Goal: Check status: Check status

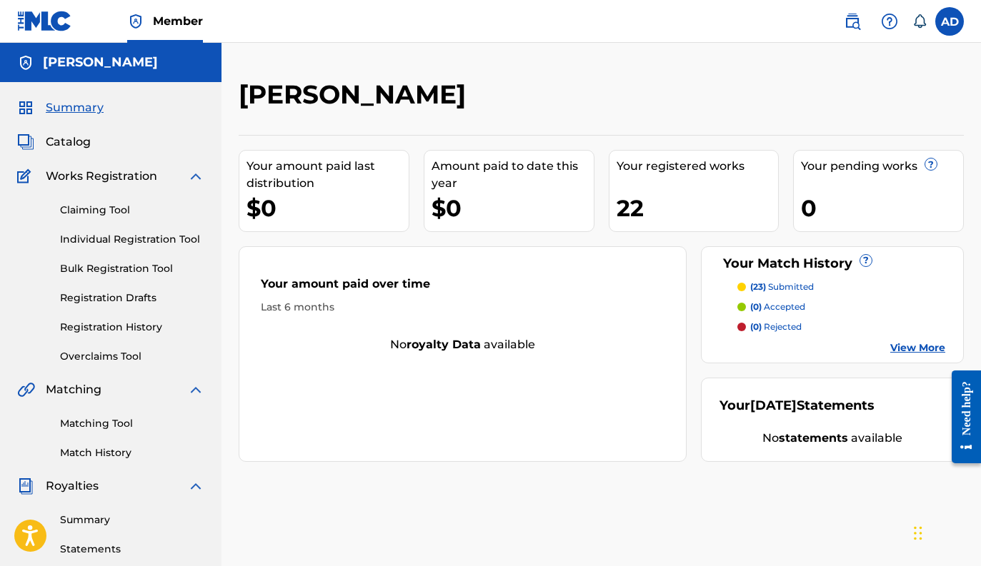
click at [111, 419] on link "Matching Tool" at bounding box center [132, 423] width 144 height 15
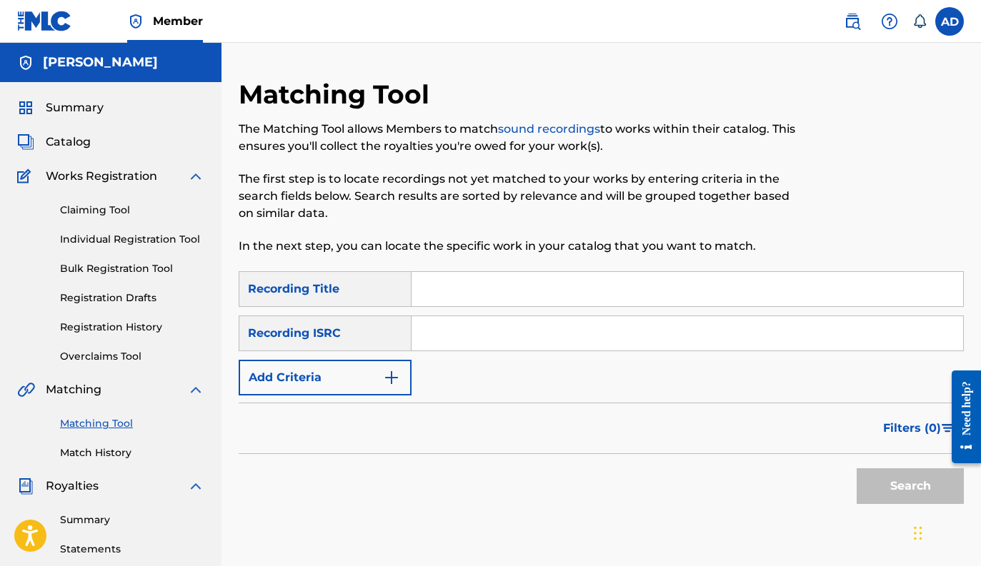
click at [119, 334] on link "Registration History" at bounding box center [132, 327] width 144 height 15
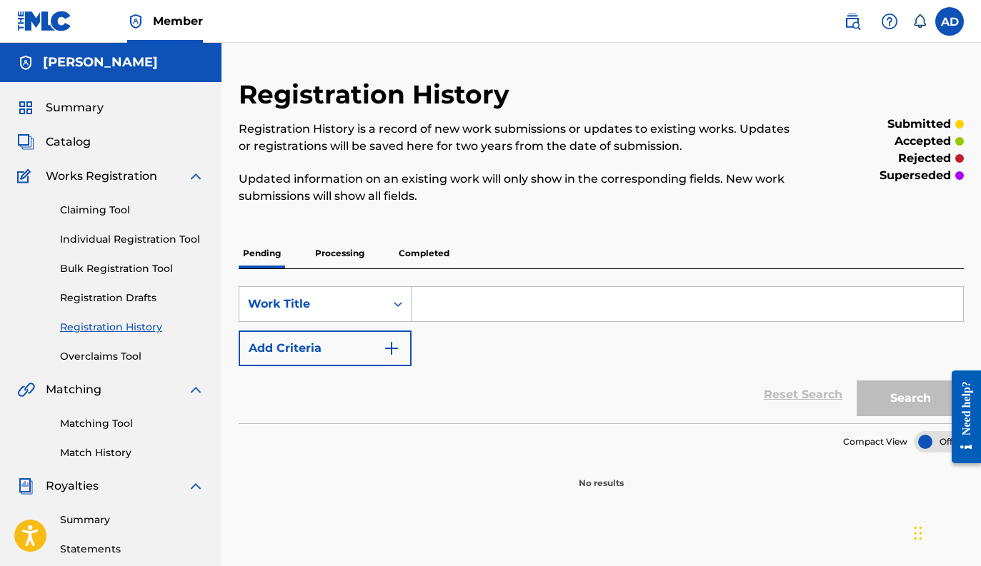
click at [68, 147] on span "Catalog" at bounding box center [68, 142] width 45 height 17
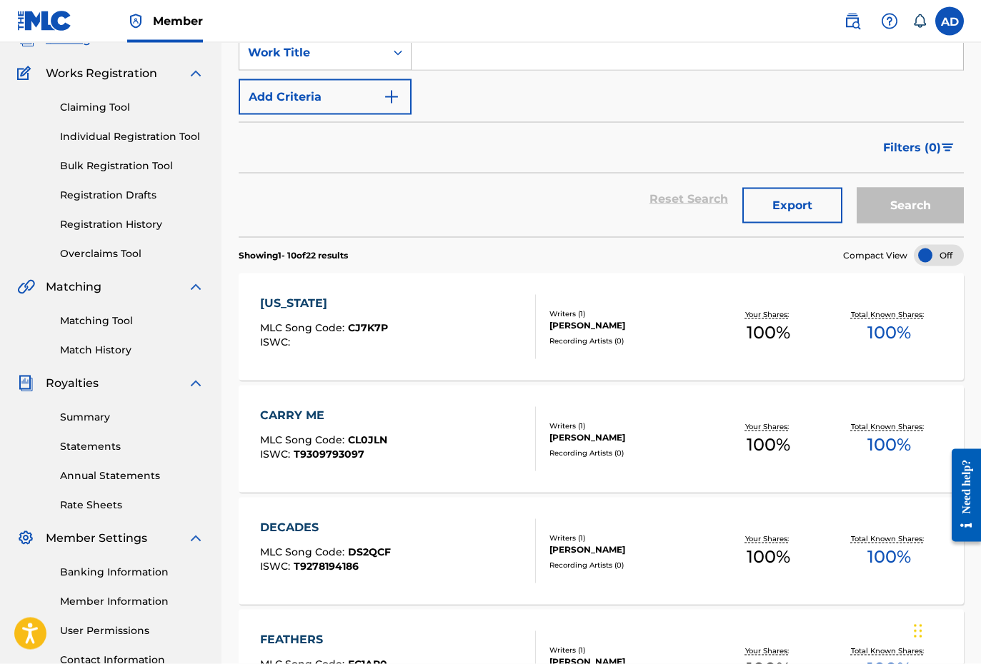
scroll to position [126, 0]
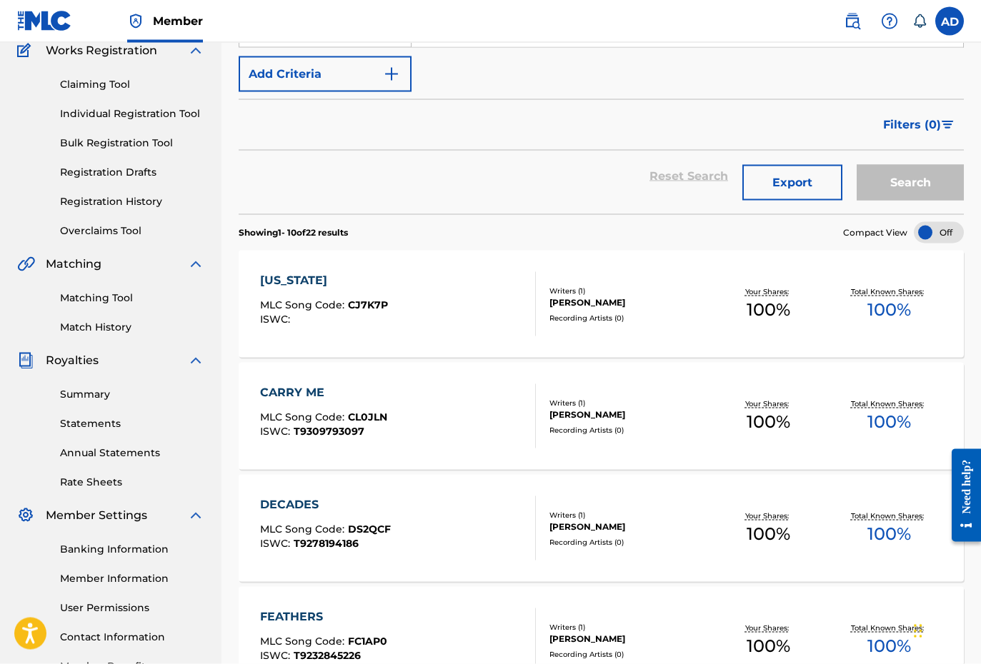
click at [424, 320] on div "[US_STATE] MLC Song Code : CJ7K7P ISWC :" at bounding box center [398, 304] width 276 height 64
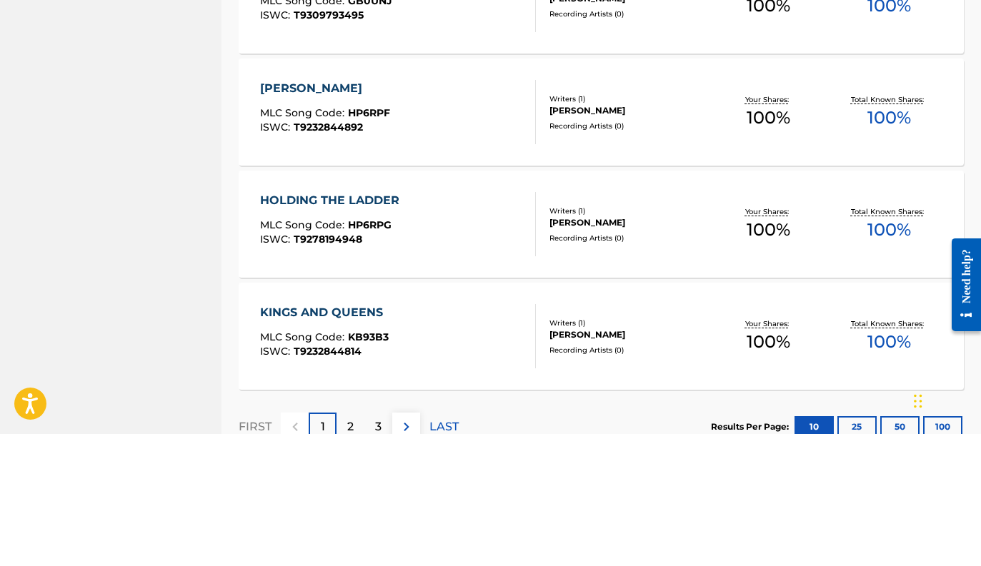
scroll to position [1068, 0]
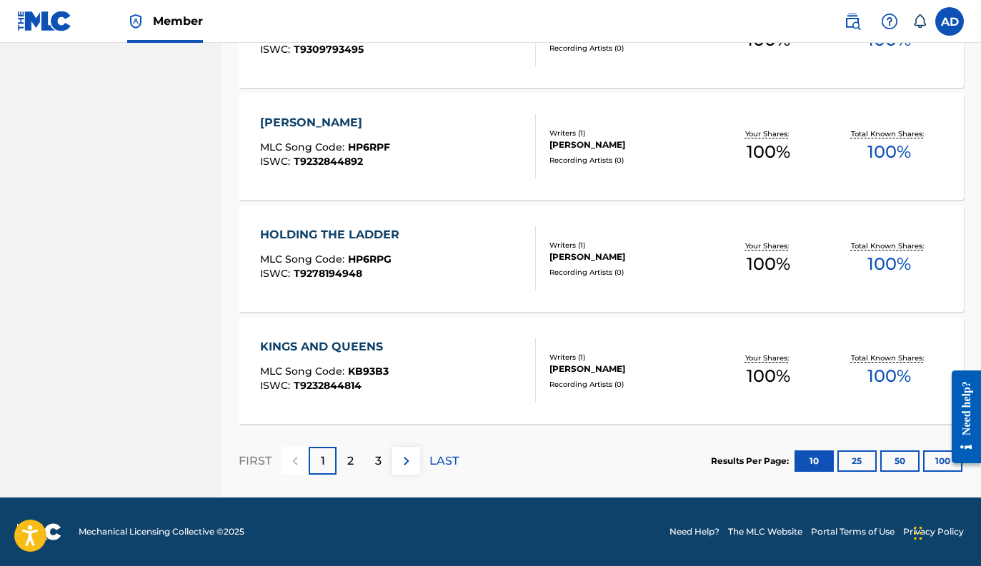
click at [371, 461] on div "3" at bounding box center [378, 461] width 28 height 28
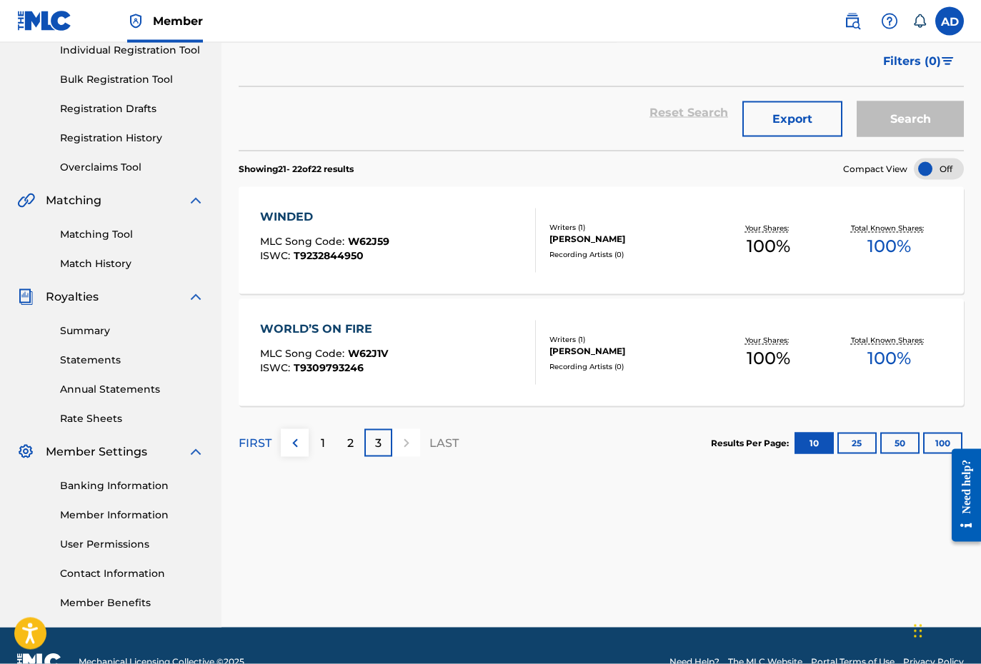
scroll to position [190, 0]
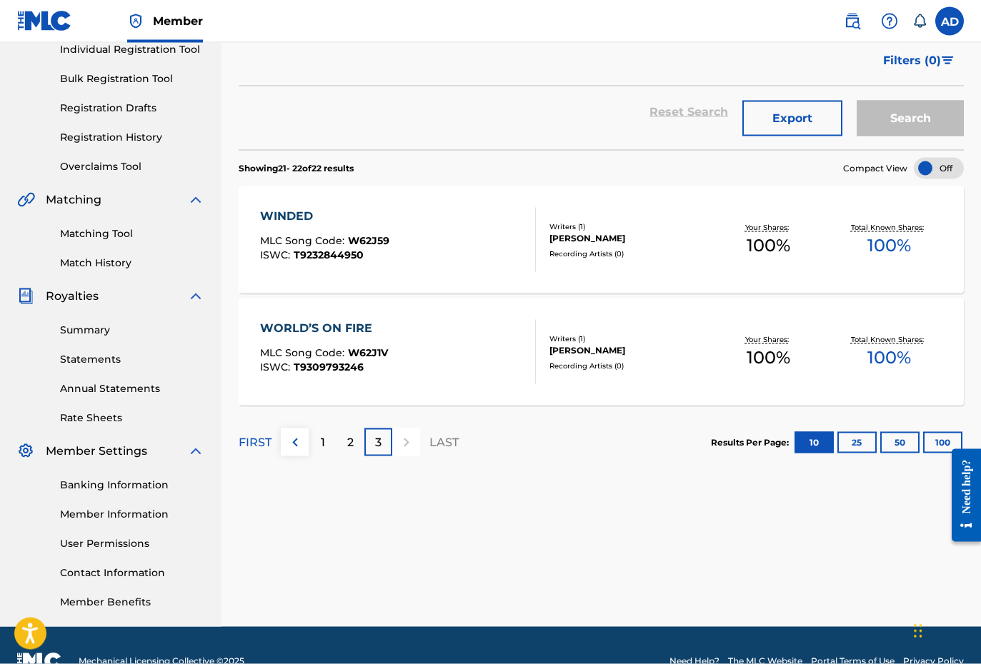
click at [328, 444] on div "1" at bounding box center [323, 443] width 28 height 28
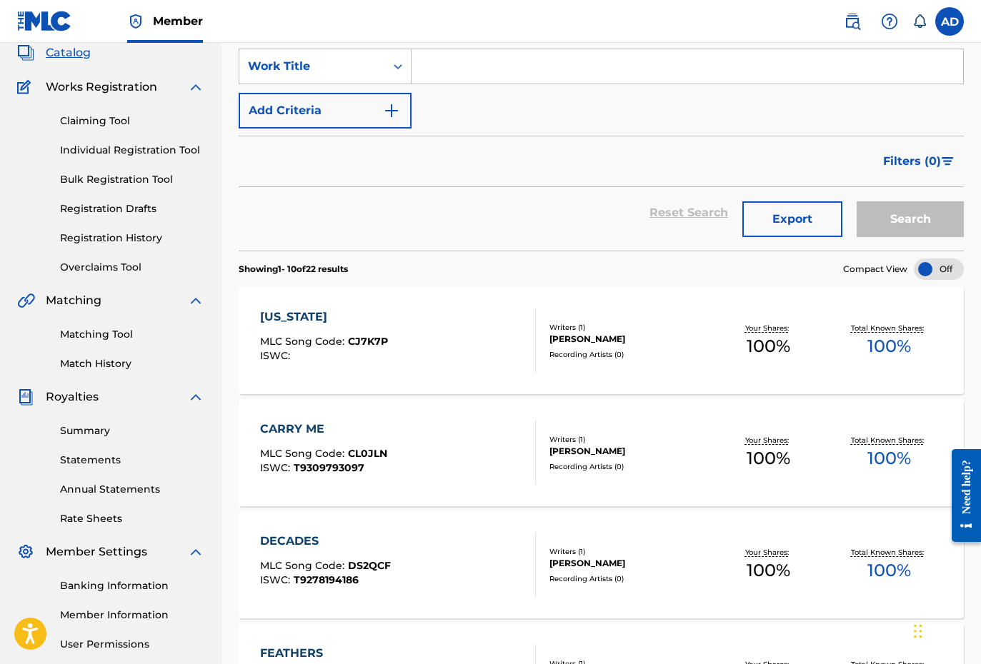
scroll to position [89, 0]
click at [139, 245] on link "Registration History" at bounding box center [132, 238] width 144 height 15
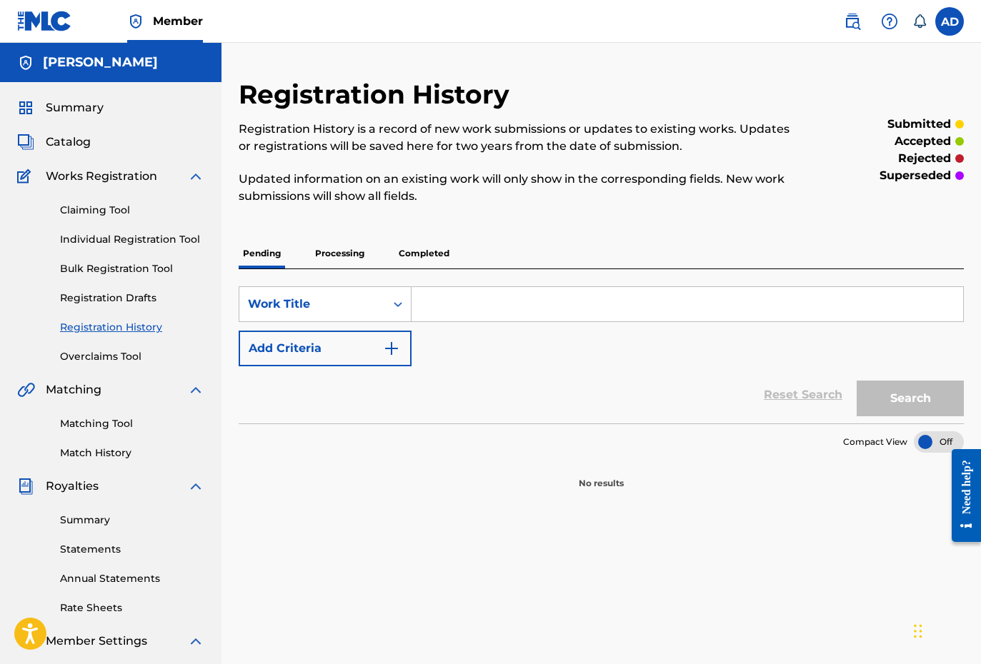
click at [347, 251] on p "Processing" at bounding box center [340, 254] width 58 height 30
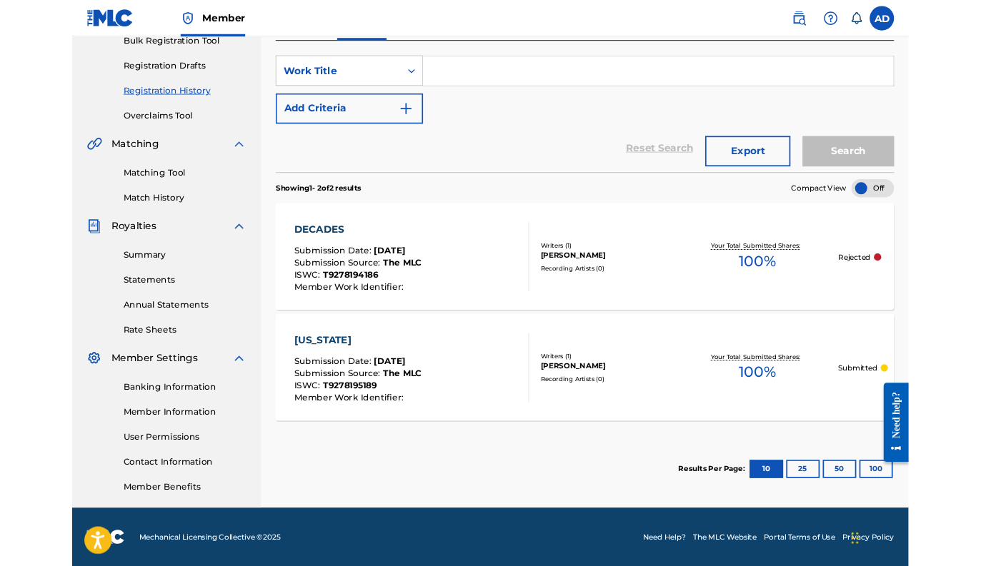
scroll to position [319, 0]
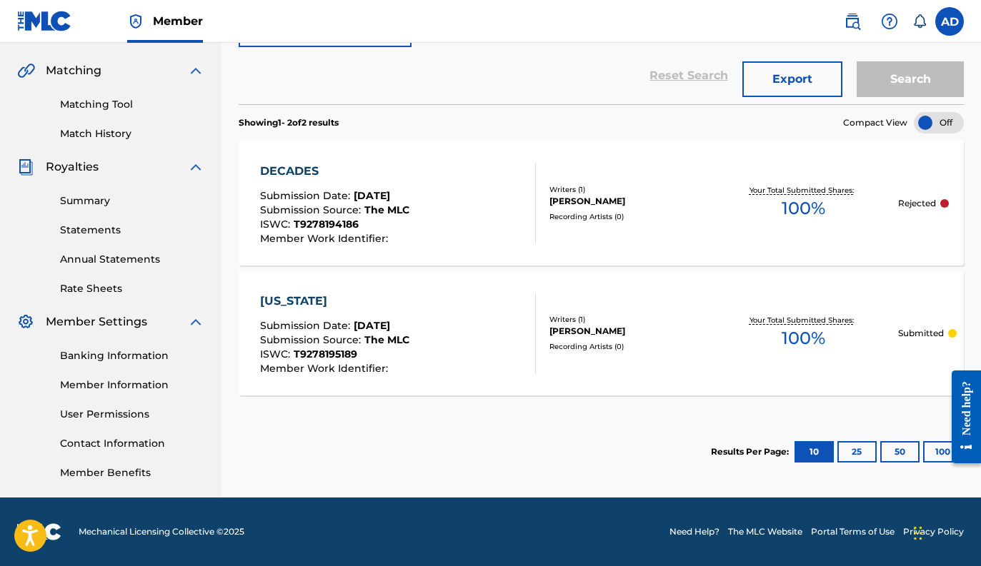
click at [447, 351] on div "[US_STATE] Submission Date : [DATE] Submission Source : The MLC ISWC : T9278195…" at bounding box center [398, 333] width 276 height 81
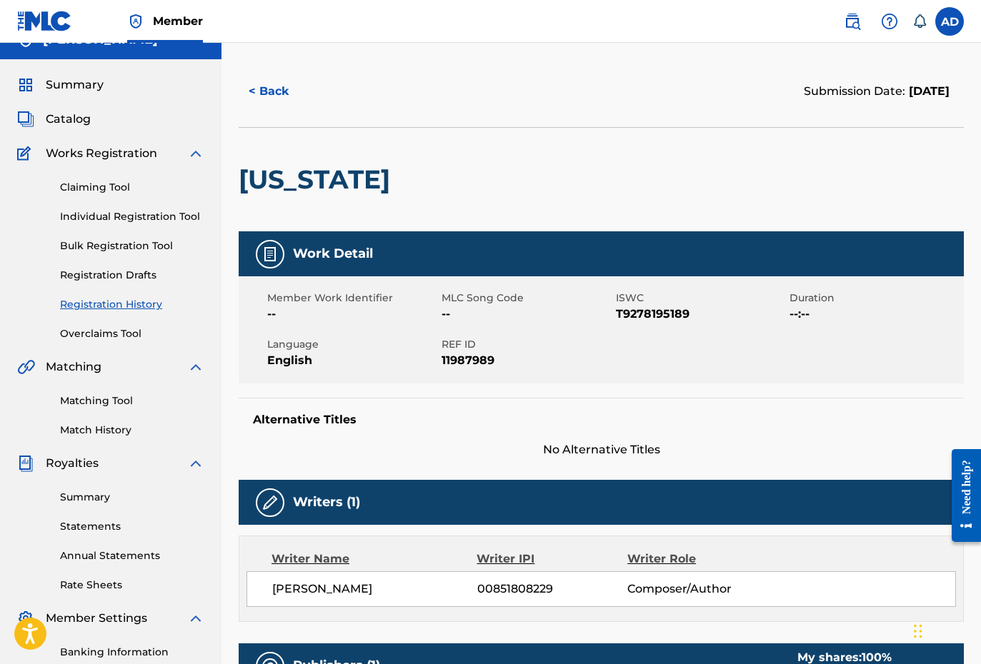
scroll to position [22, 0]
click at [132, 309] on link "Registration History" at bounding box center [132, 305] width 144 height 15
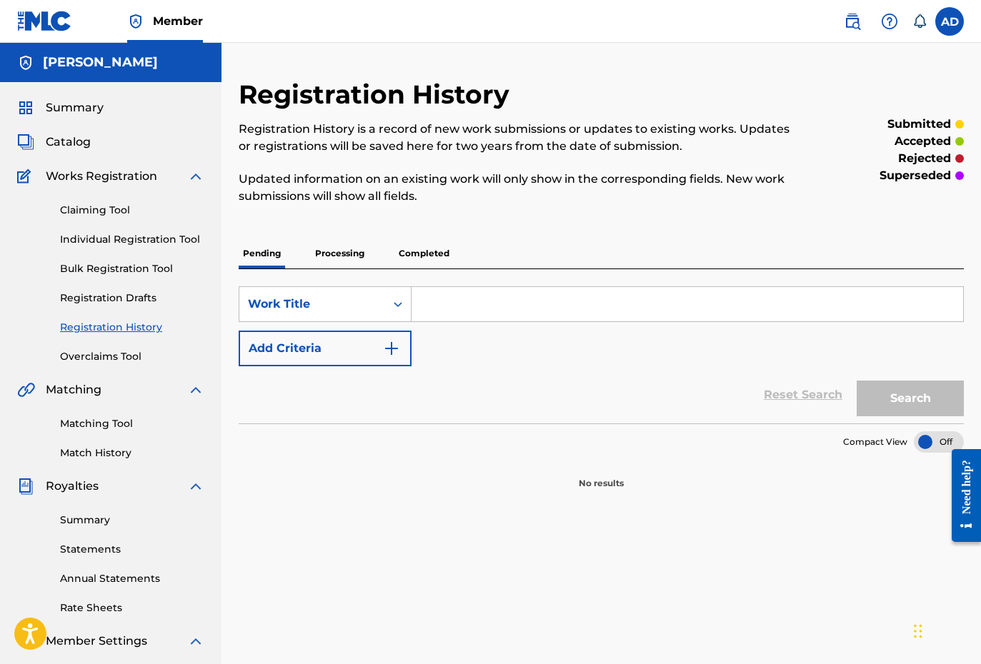
click at [344, 246] on p "Processing" at bounding box center [340, 254] width 58 height 30
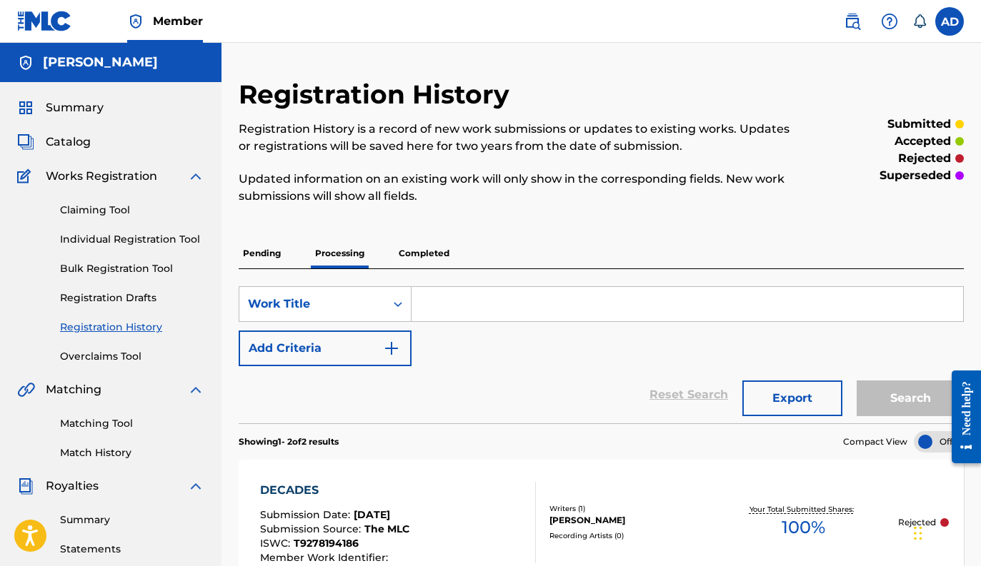
click at [908, 526] on p "Rejected" at bounding box center [917, 522] width 38 height 13
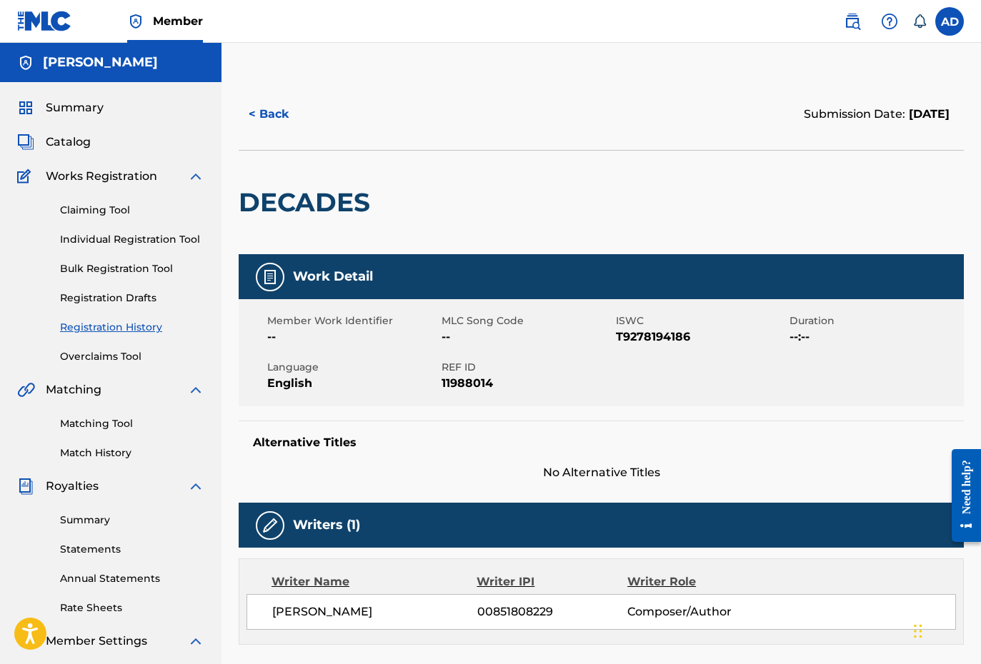
click at [126, 326] on link "Registration History" at bounding box center [132, 327] width 144 height 15
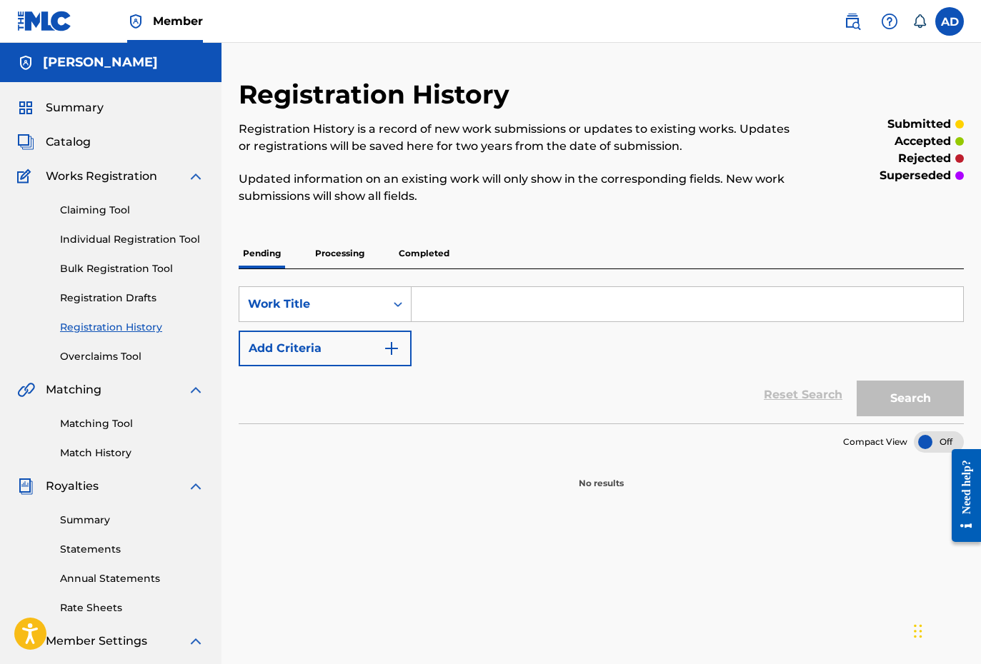
click at [343, 259] on p "Processing" at bounding box center [340, 254] width 58 height 30
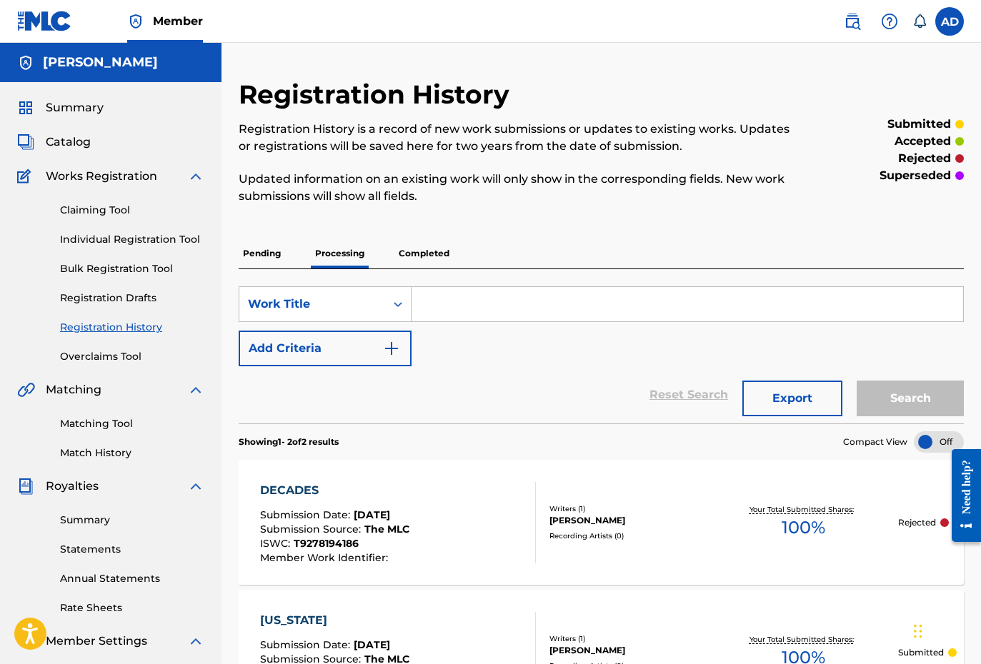
click at [428, 261] on p "Completed" at bounding box center [423, 254] width 59 height 30
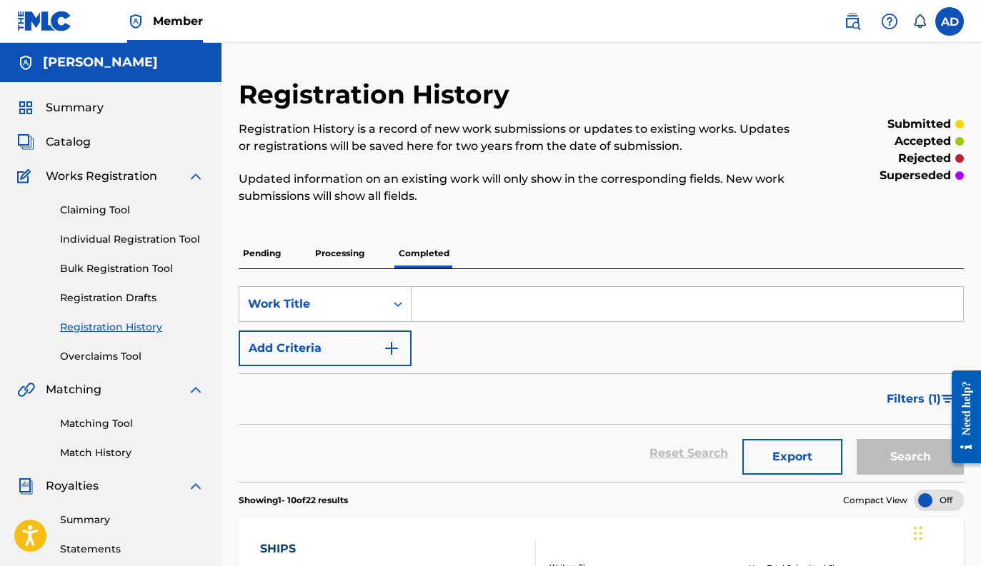
click at [71, 102] on span "Summary" at bounding box center [75, 107] width 58 height 17
